Goal: Find specific page/section: Find specific page/section

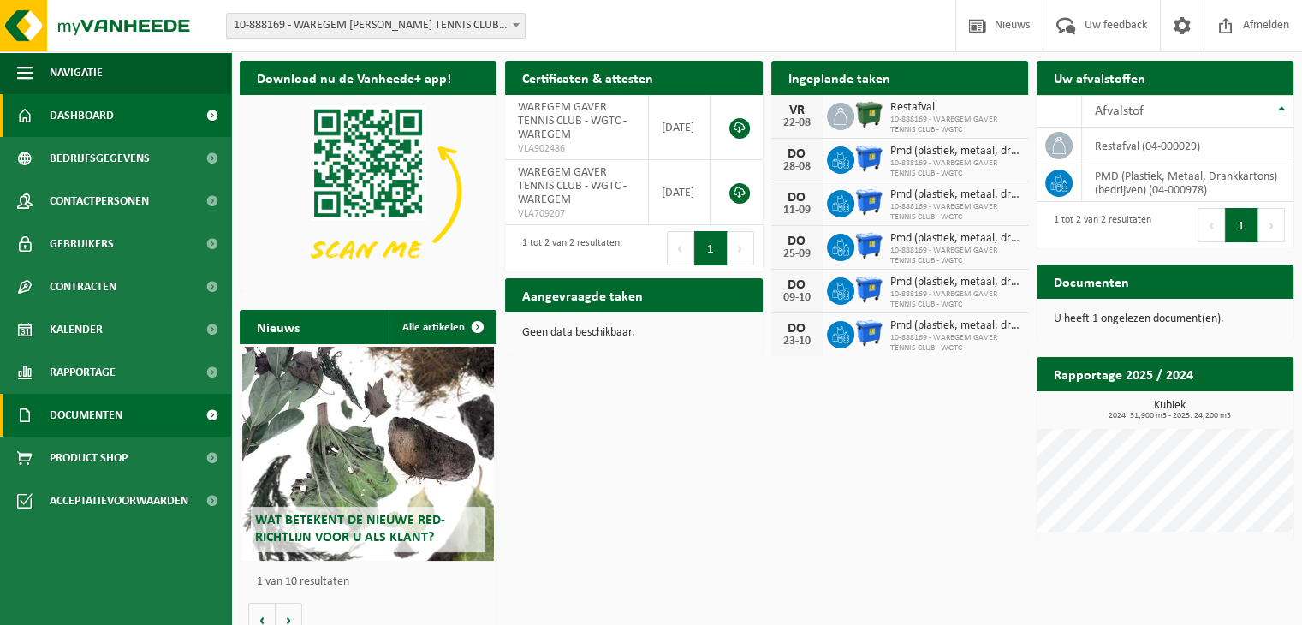
click at [131, 413] on link "Documenten" at bounding box center [115, 415] width 231 height 43
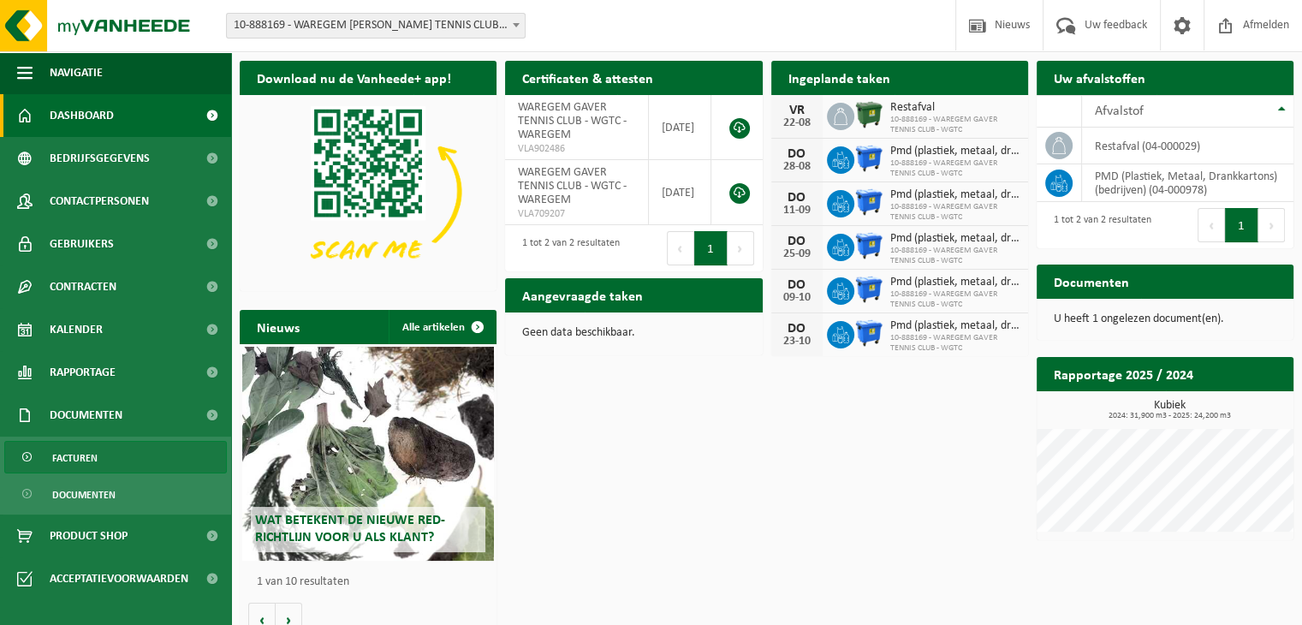
click at [99, 459] on link "Facturen" at bounding box center [115, 457] width 223 height 33
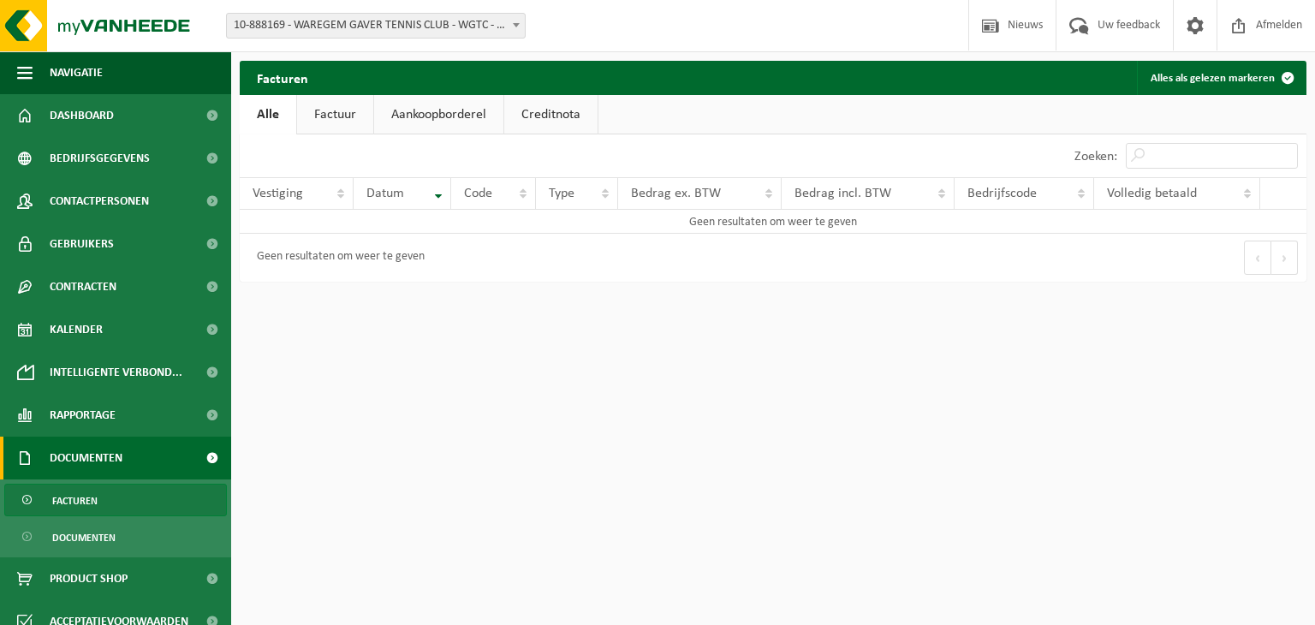
click at [339, 113] on link "Factuur" at bounding box center [335, 114] width 76 height 39
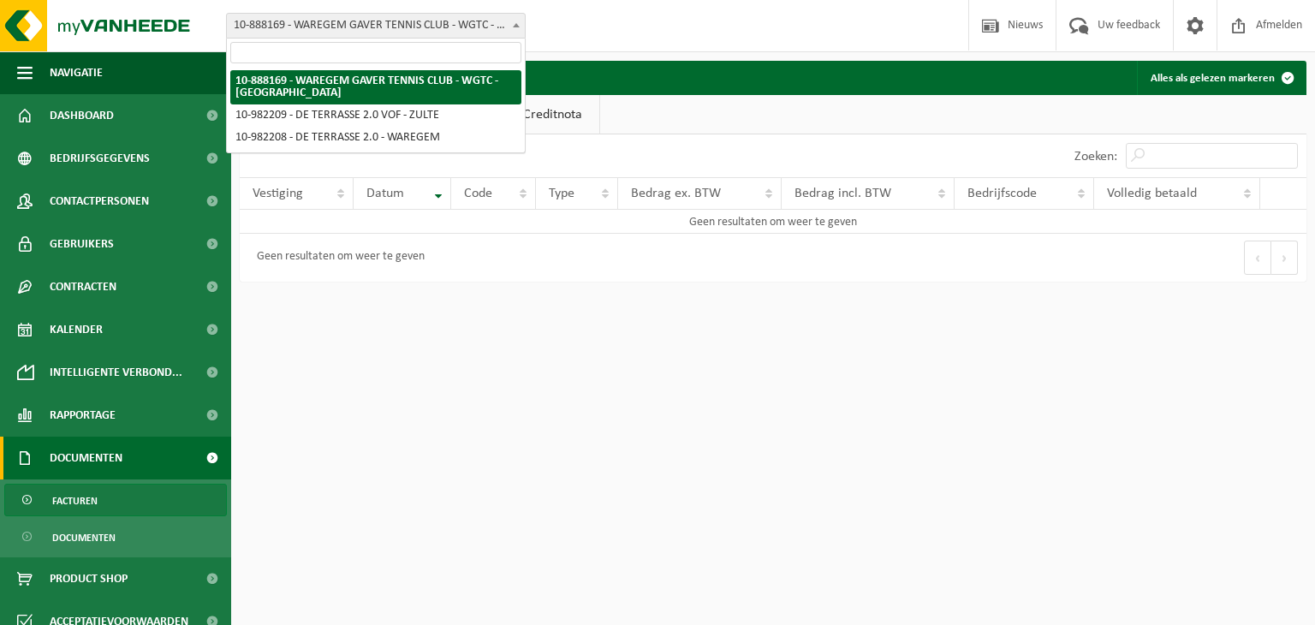
click at [366, 19] on span "10-888169 - WAREGEM [PERSON_NAME] TENNIS CLUB - WGTC - [GEOGRAPHIC_DATA]" at bounding box center [376, 26] width 298 height 24
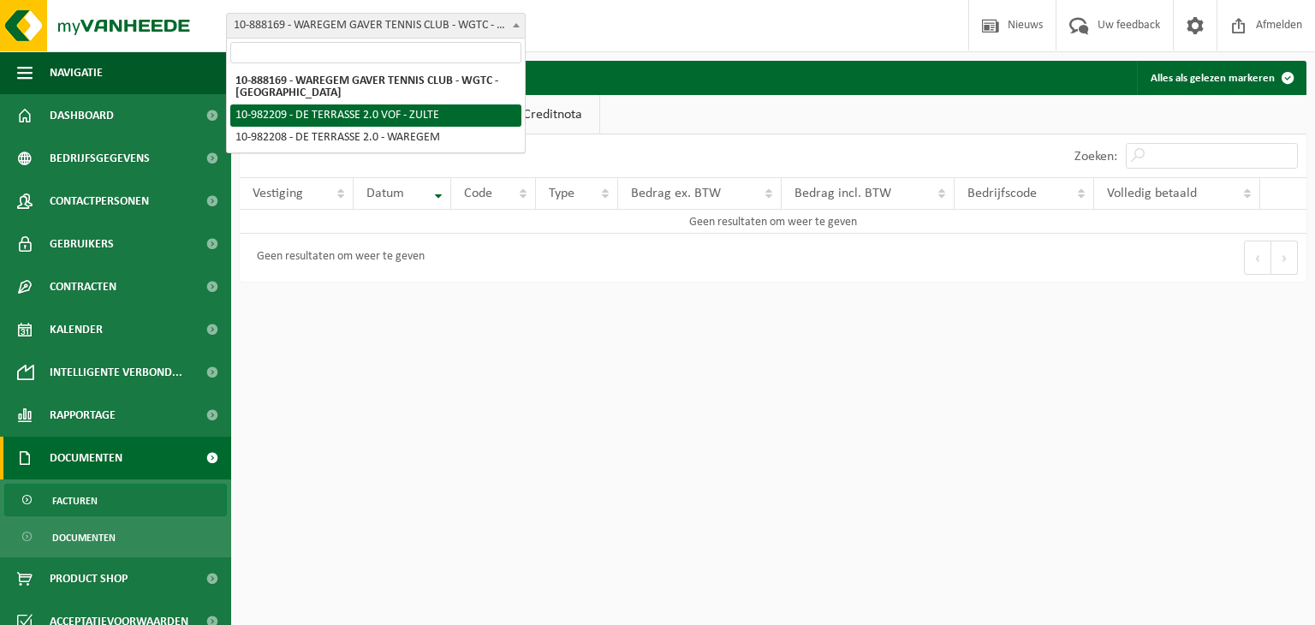
select select "162436"
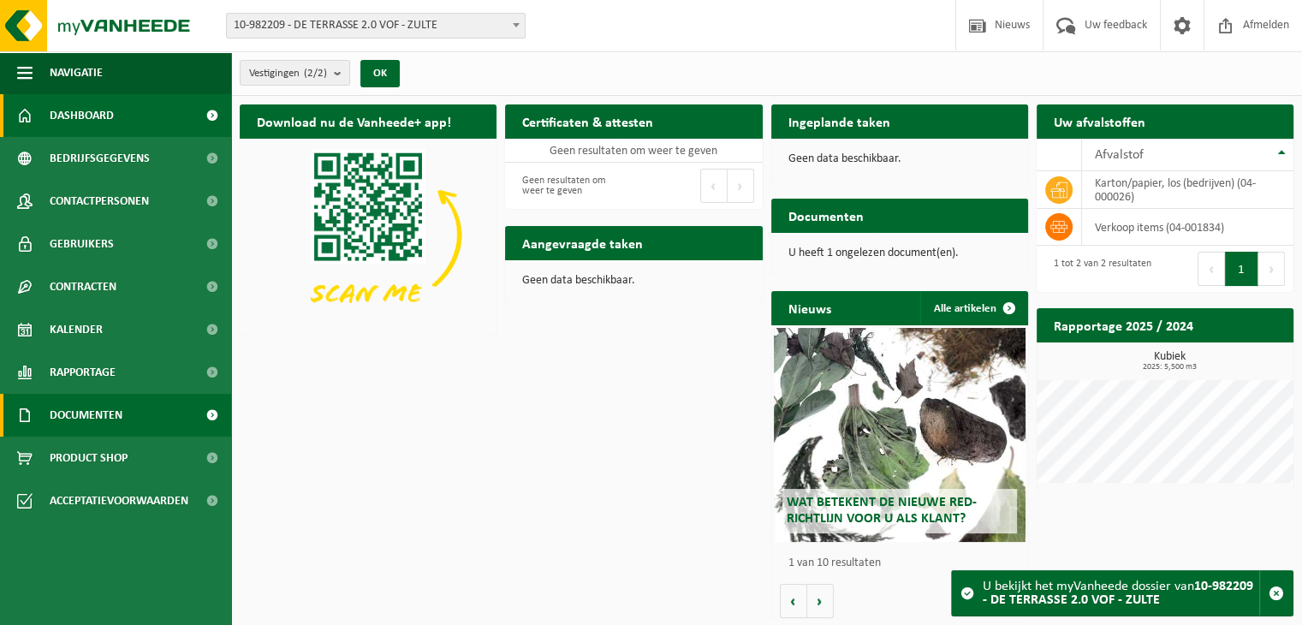
click at [119, 398] on span "Documenten" at bounding box center [86, 415] width 73 height 43
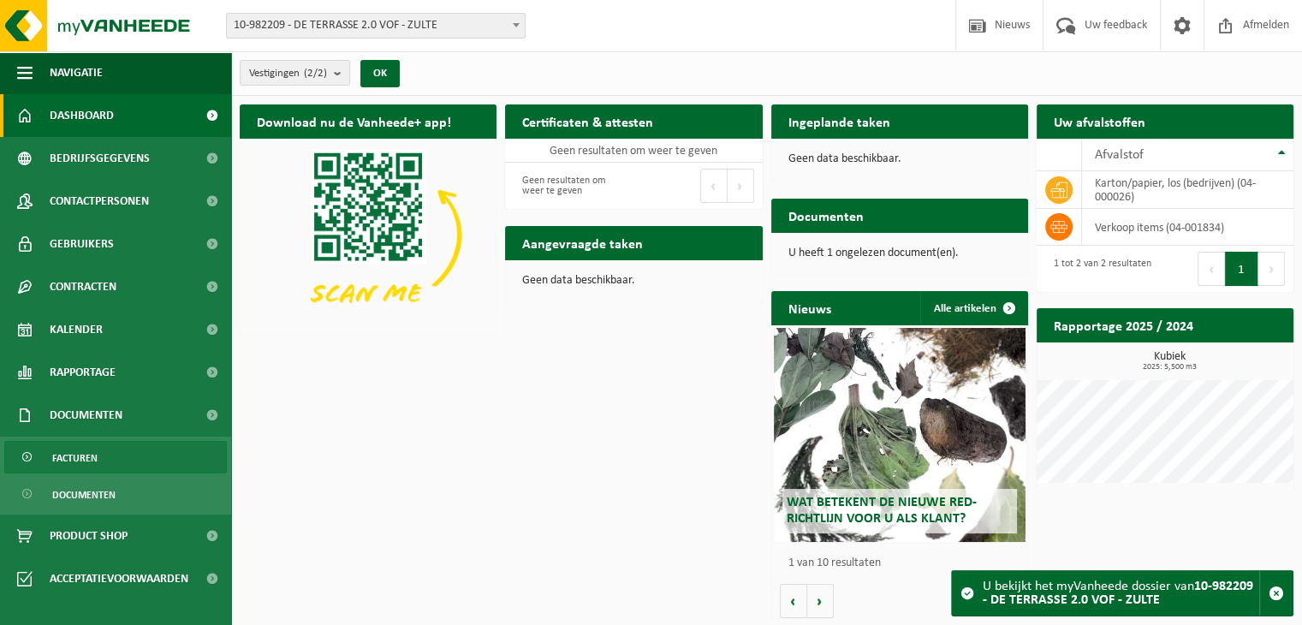
click at [99, 467] on link "Facturen" at bounding box center [115, 457] width 223 height 33
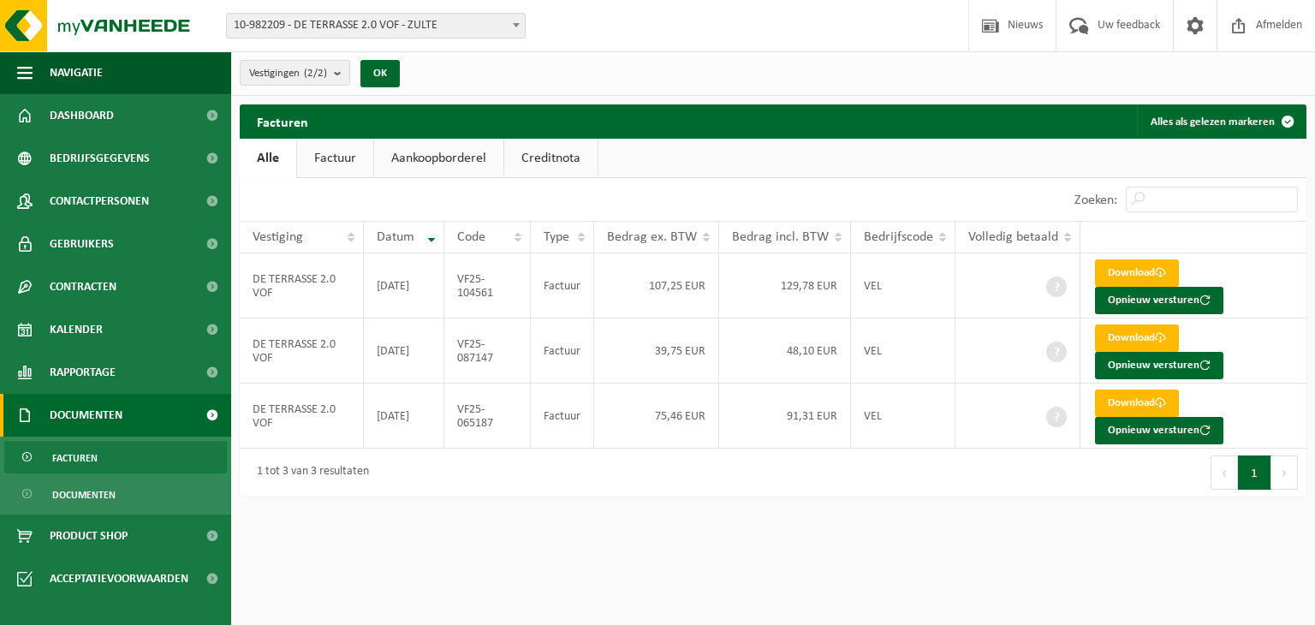
click at [332, 160] on link "Factuur" at bounding box center [335, 158] width 76 height 39
